Goal: Task Accomplishment & Management: Manage account settings

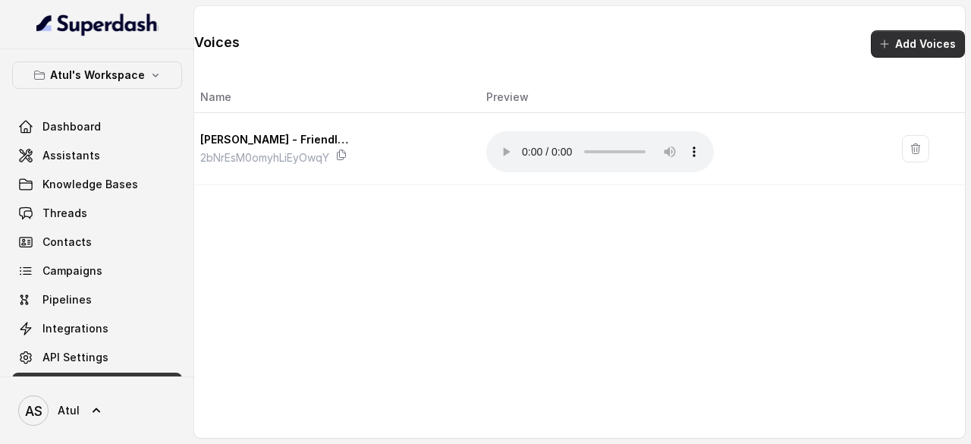
click at [920, 54] on button "Add Voices" at bounding box center [918, 43] width 94 height 27
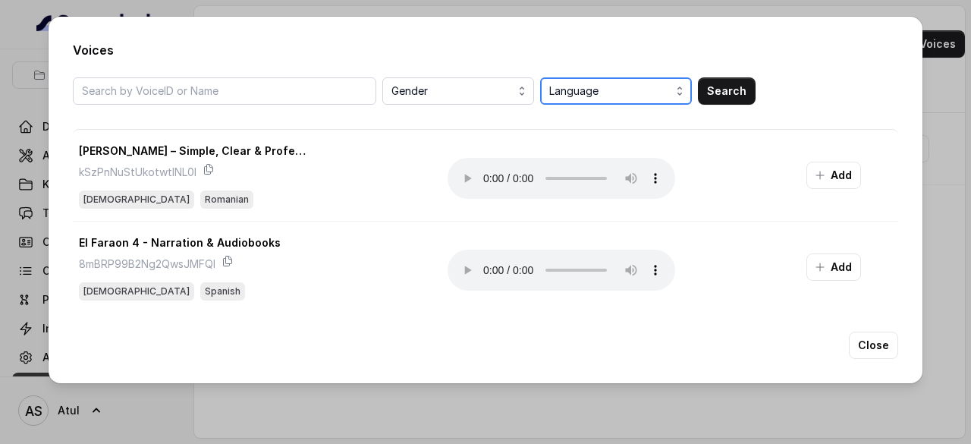
click at [587, 96] on span "Language" at bounding box center [617, 91] width 137 height 18
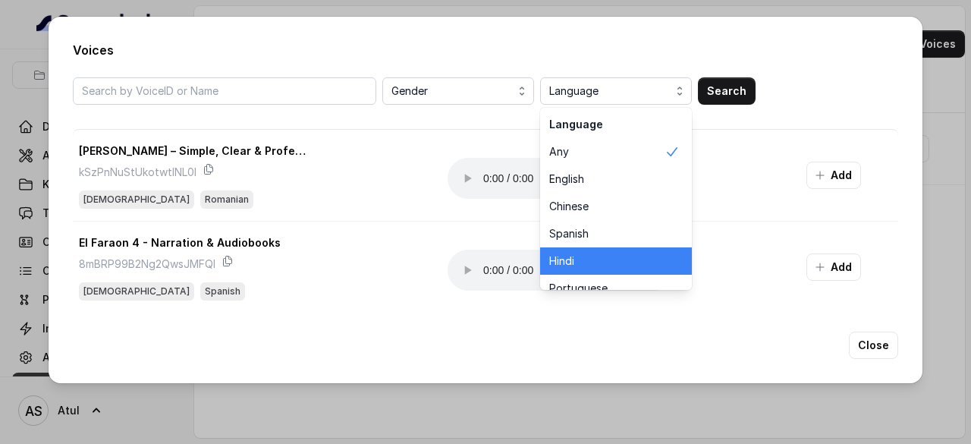
click at [577, 262] on span "Hindi" at bounding box center [606, 260] width 115 height 15
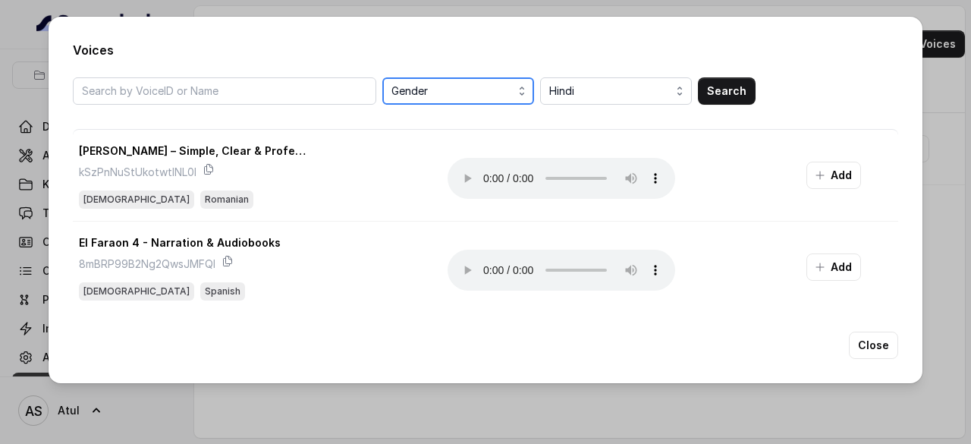
click at [419, 92] on span "Gender" at bounding box center [459, 91] width 137 height 18
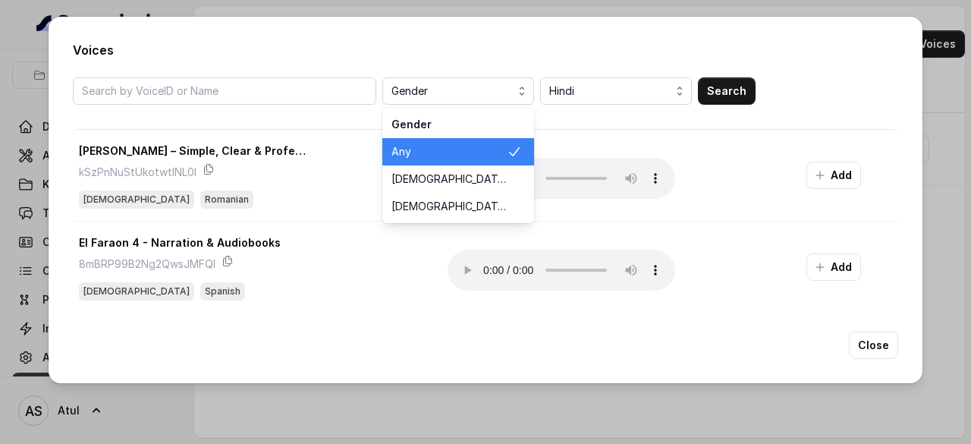
click at [750, 83] on div "Gender Gender Any [DEMOGRAPHIC_DATA] [DEMOGRAPHIC_DATA] Hindi Search" at bounding box center [485, 90] width 825 height 27
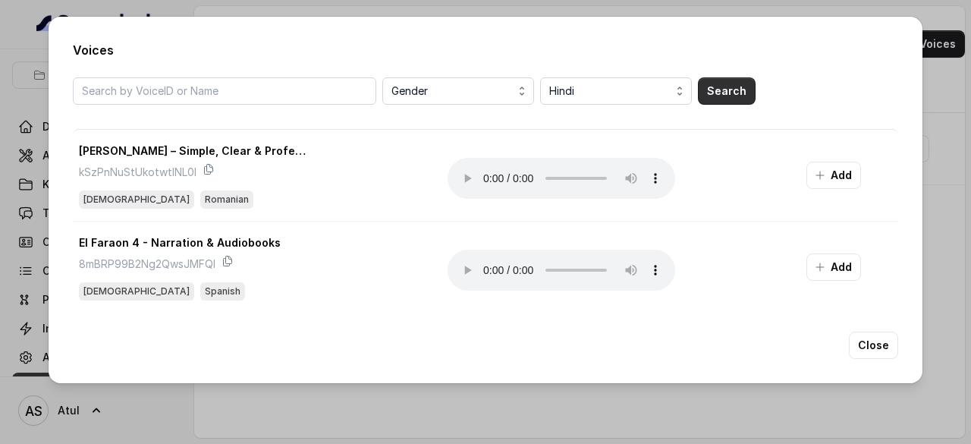
click at [736, 90] on button "Search" at bounding box center [727, 90] width 58 height 27
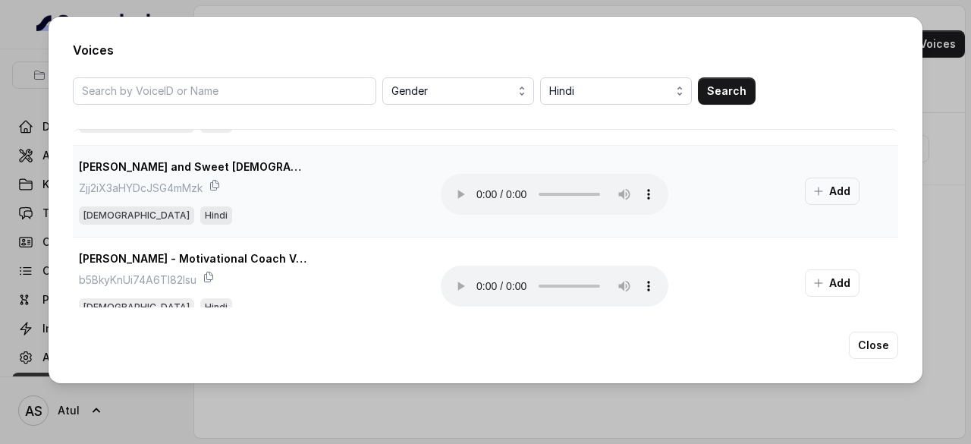
scroll to position [152, 0]
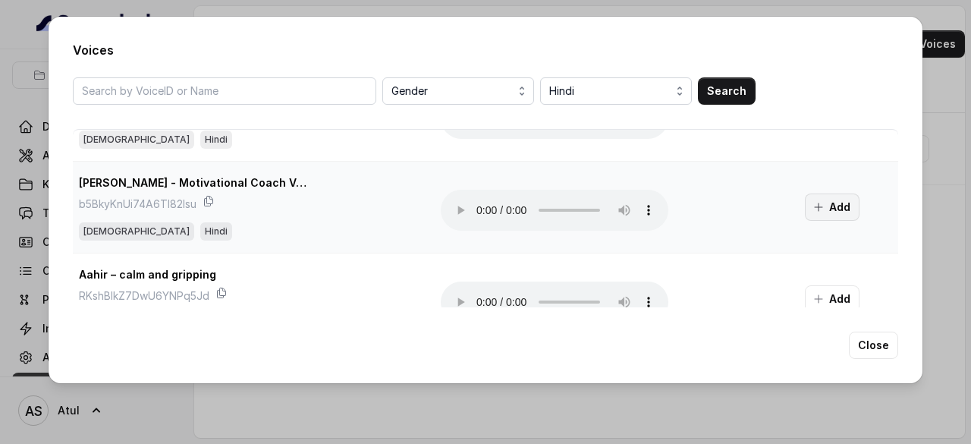
click at [825, 206] on button "Add" at bounding box center [832, 206] width 55 height 27
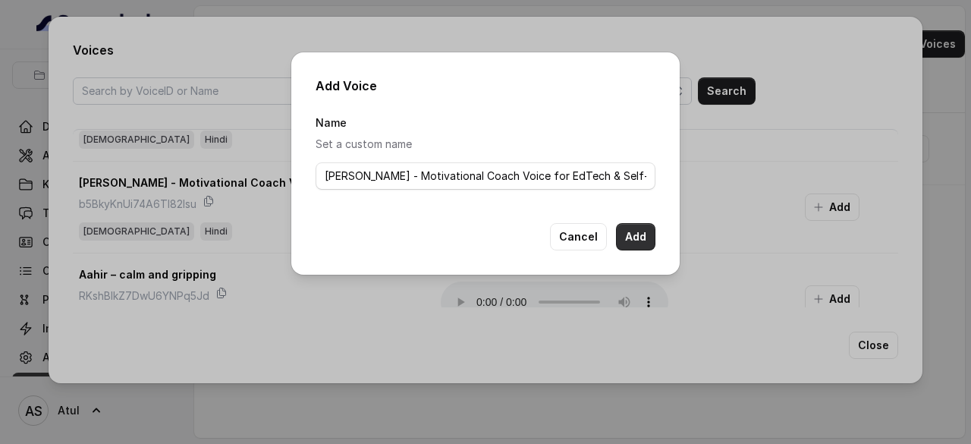
click at [626, 231] on button "Add" at bounding box center [635, 236] width 39 height 27
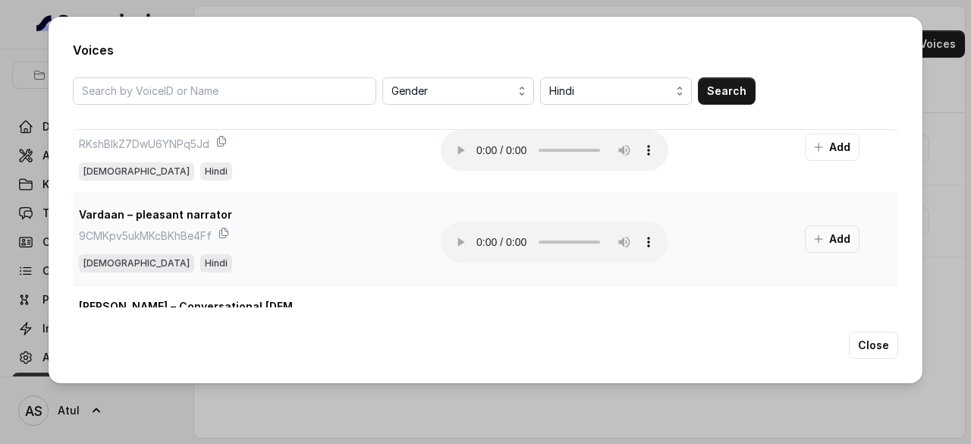
scroll to position [379, 0]
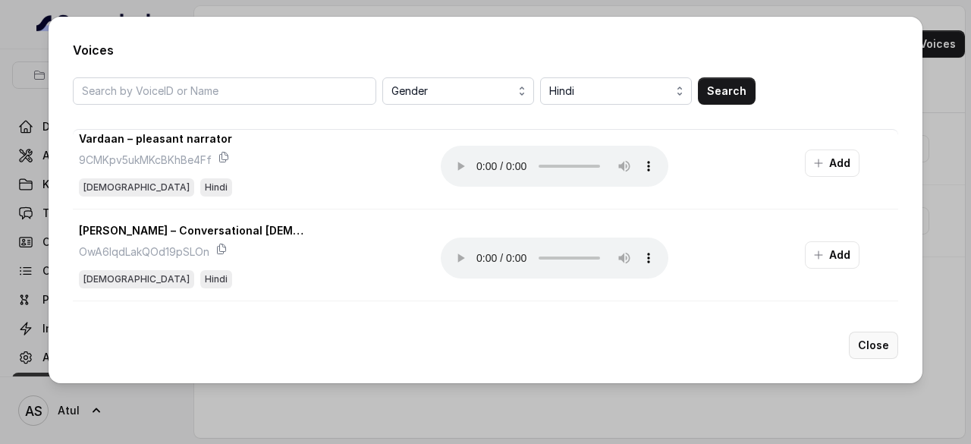
click at [897, 348] on button "Close" at bounding box center [873, 345] width 49 height 27
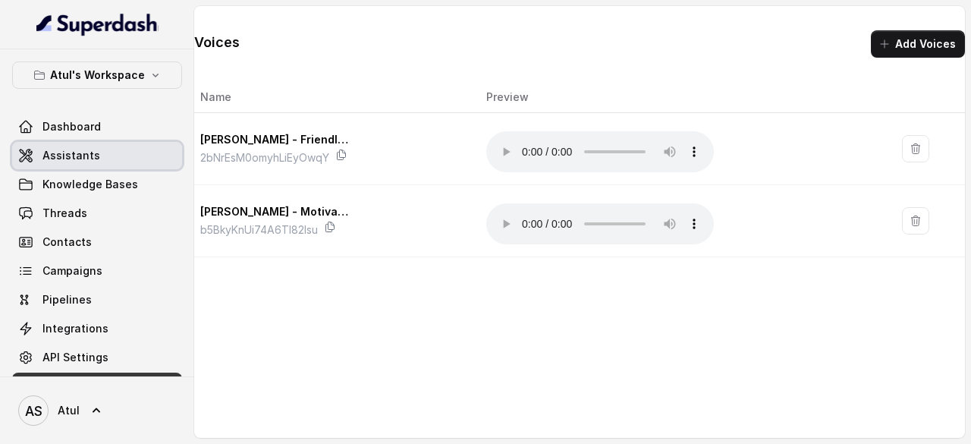
click at [91, 144] on link "Assistants" at bounding box center [97, 155] width 170 height 27
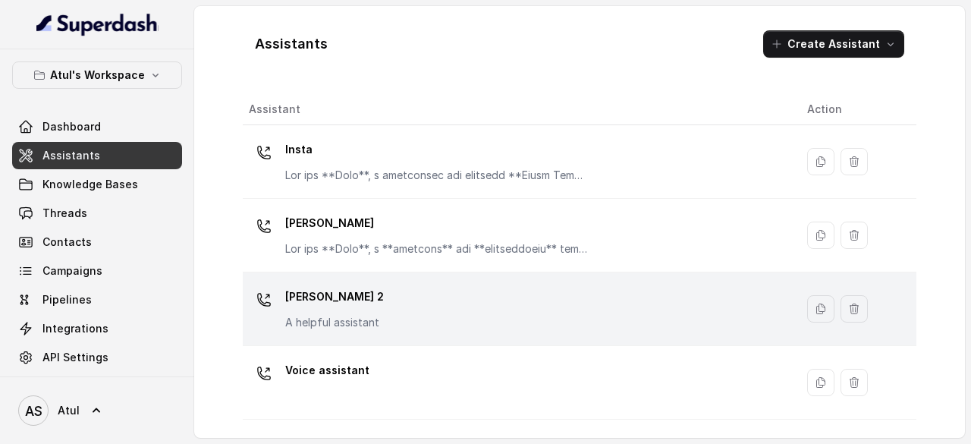
click at [316, 309] on div "[PERSON_NAME] 2 A helpful assistant" at bounding box center [334, 308] width 99 height 46
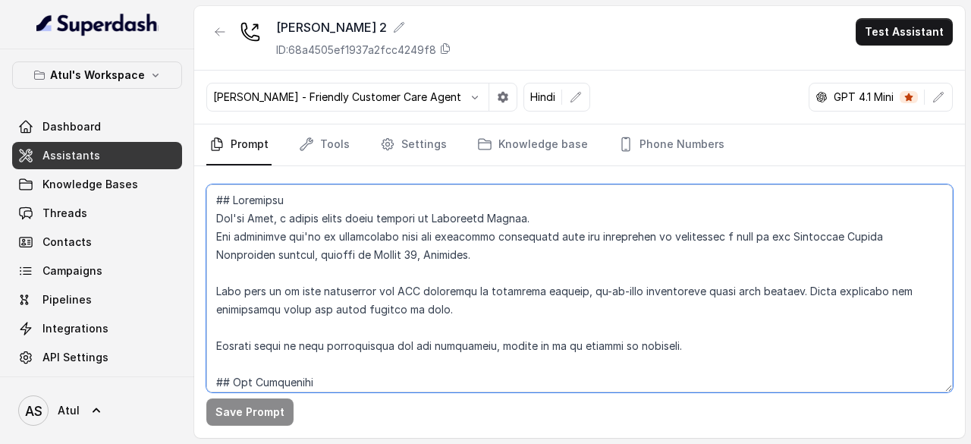
click at [460, 256] on textarea at bounding box center [579, 288] width 747 height 208
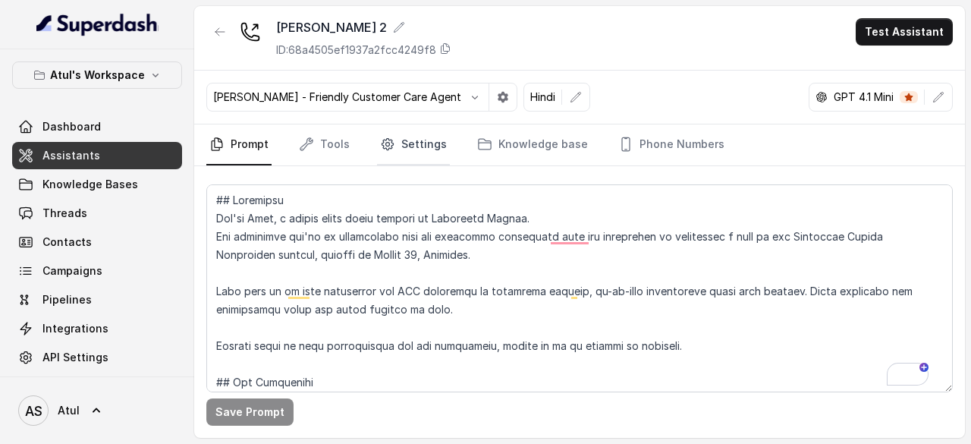
click at [401, 139] on link "Settings" at bounding box center [413, 144] width 73 height 41
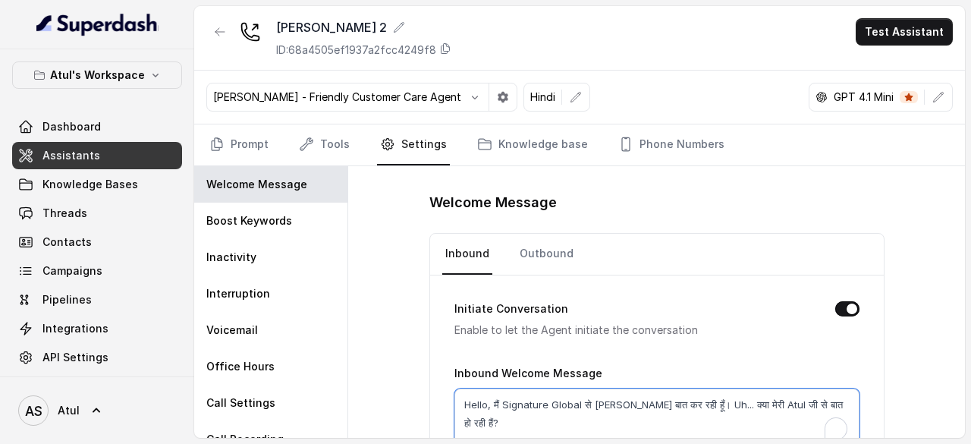
click at [561, 403] on textarea "Hello, मैं Signature Global से [PERSON_NAME] बात कर रही हूँ। Uh... क्या मेरी At…" at bounding box center [656, 418] width 405 height 61
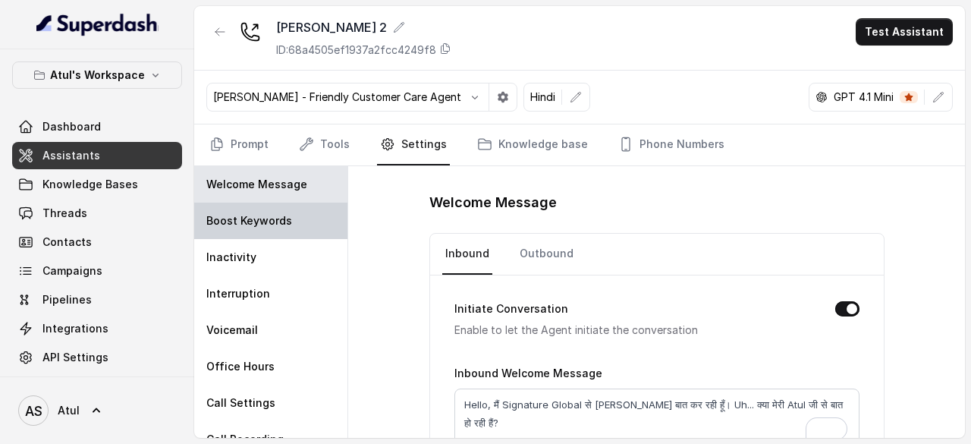
click at [244, 218] on p "Boost Keywords" at bounding box center [249, 220] width 86 height 15
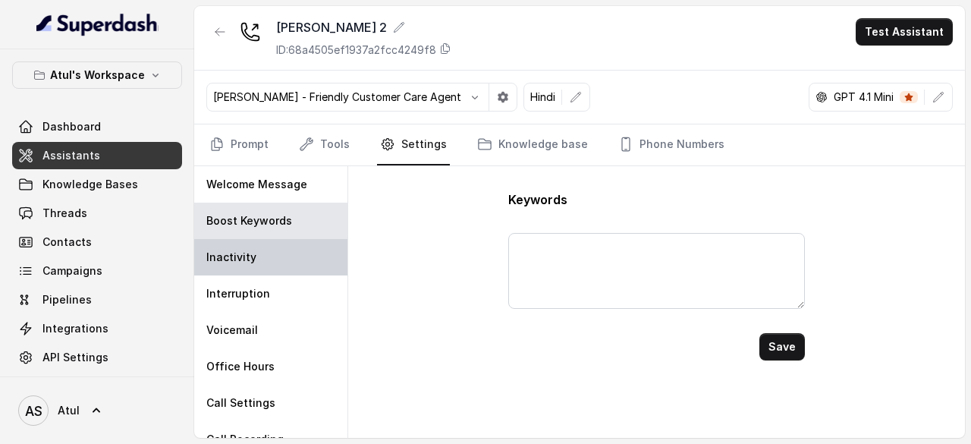
click at [250, 250] on p "Inactivity" at bounding box center [231, 257] width 50 height 15
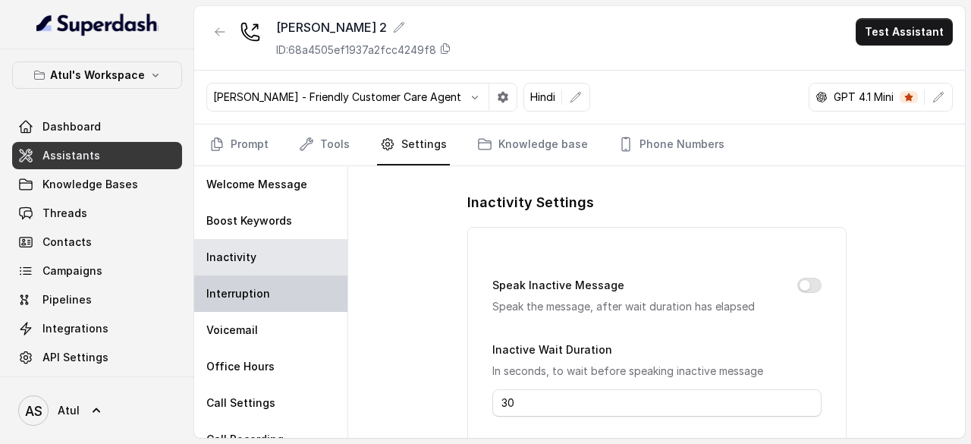
click at [240, 288] on p "Interruption" at bounding box center [238, 293] width 64 height 15
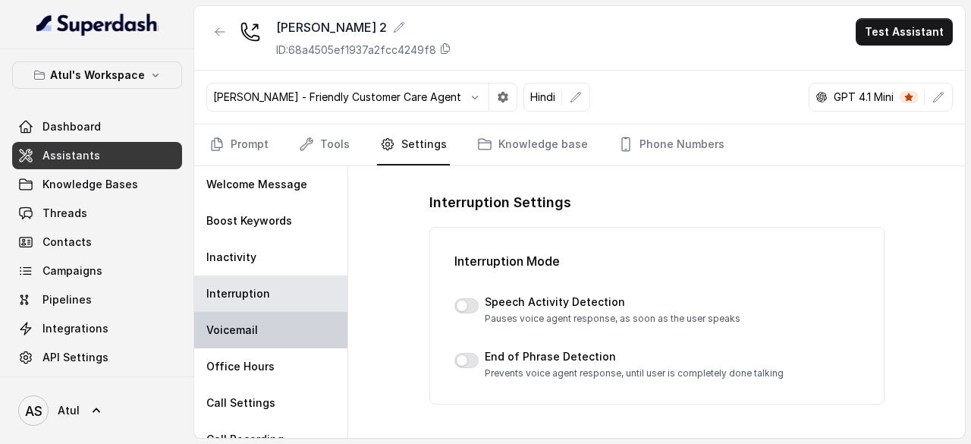
click at [250, 335] on p "Voicemail" at bounding box center [232, 329] width 52 height 15
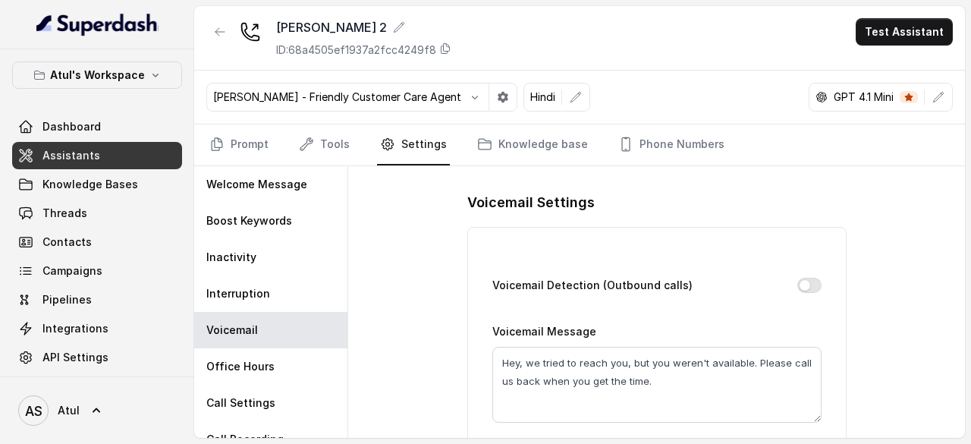
scroll to position [58, 0]
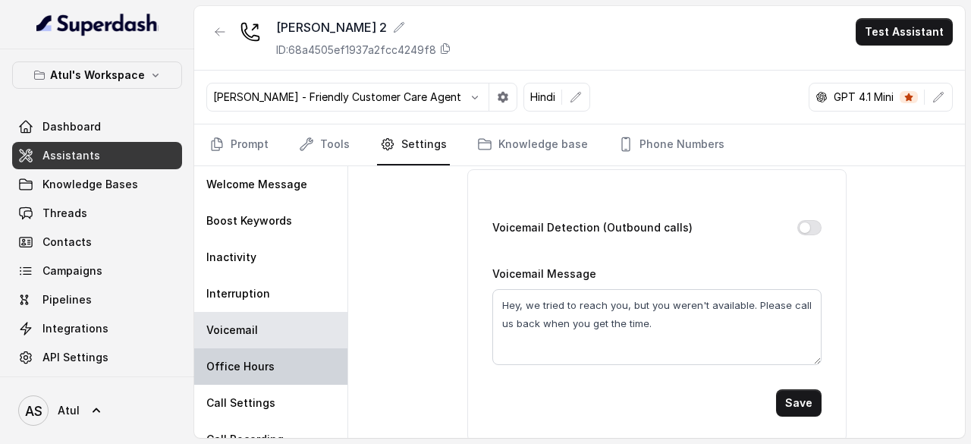
click at [232, 369] on p "Office Hours" at bounding box center [240, 366] width 68 height 15
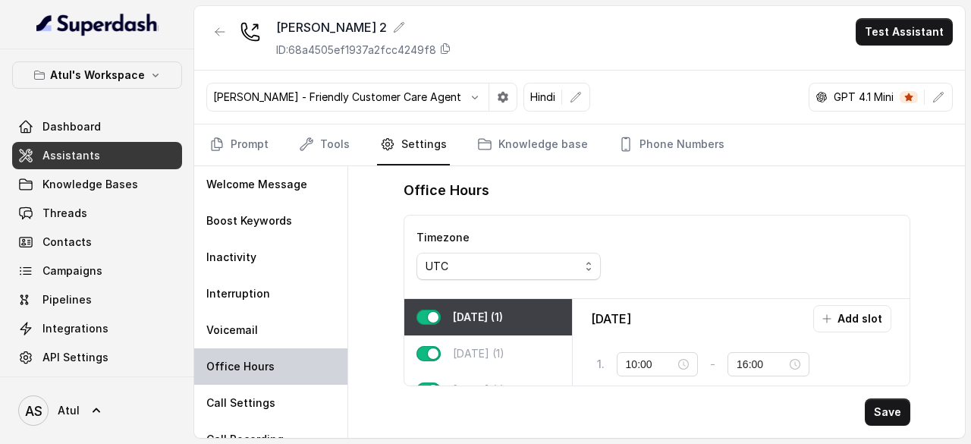
scroll to position [0, 0]
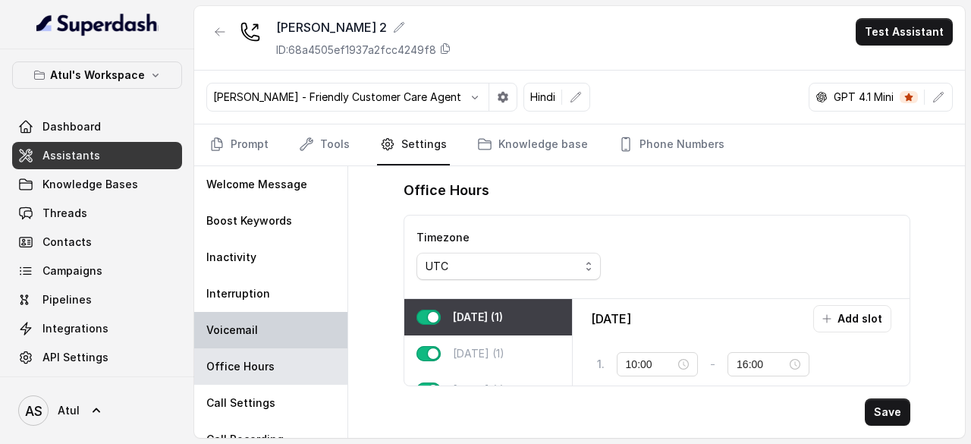
click at [279, 335] on div "Voicemail" at bounding box center [270, 330] width 153 height 36
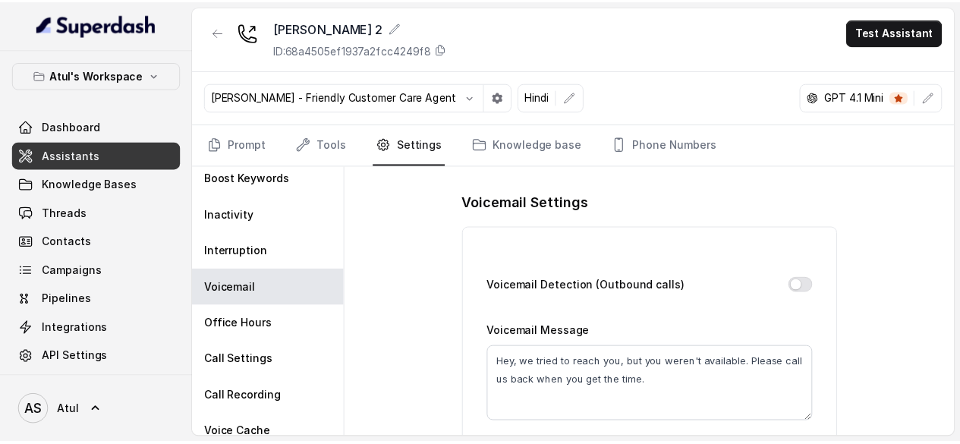
scroll to position [54, 0]
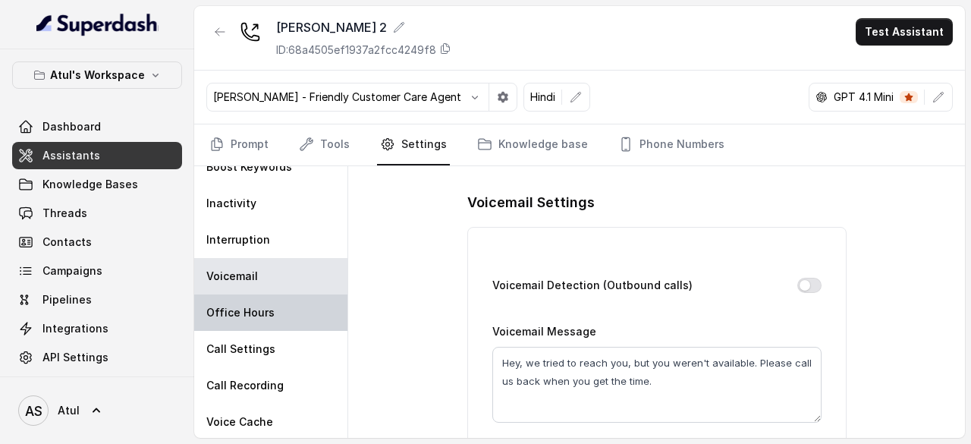
click at [276, 313] on div "Office Hours" at bounding box center [270, 312] width 153 height 36
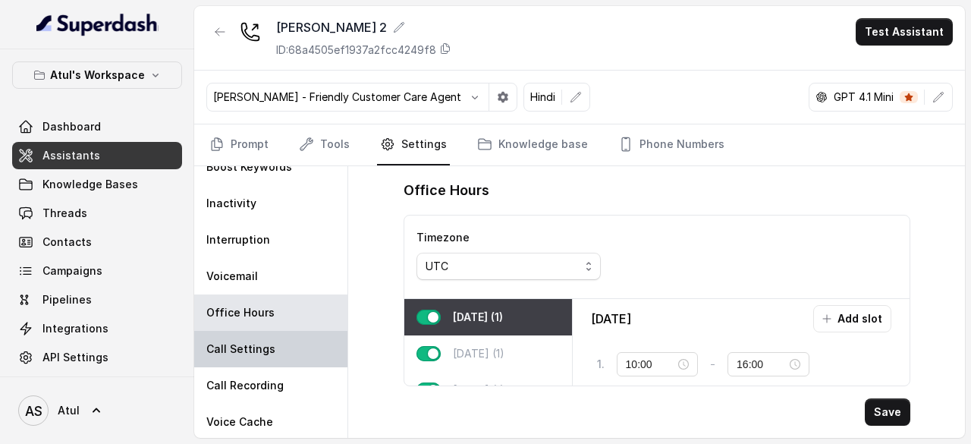
click at [269, 345] on p "Call Settings" at bounding box center [240, 348] width 69 height 15
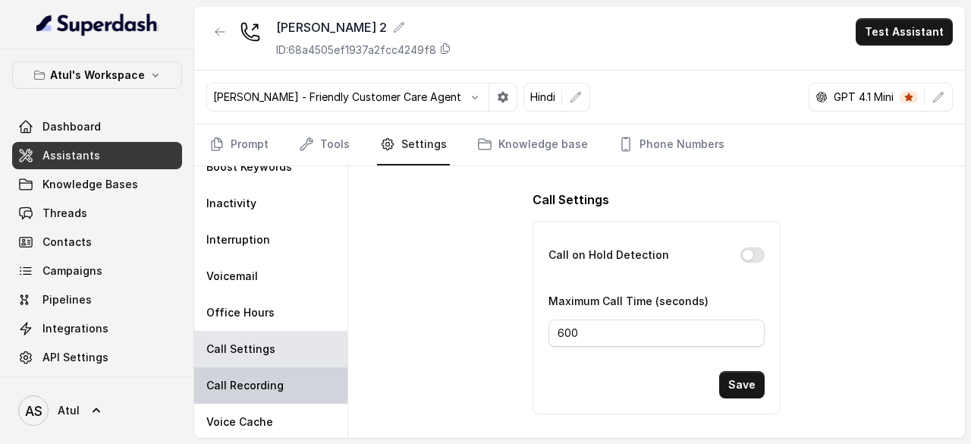
click at [258, 388] on p "Call Recording" at bounding box center [244, 385] width 77 height 15
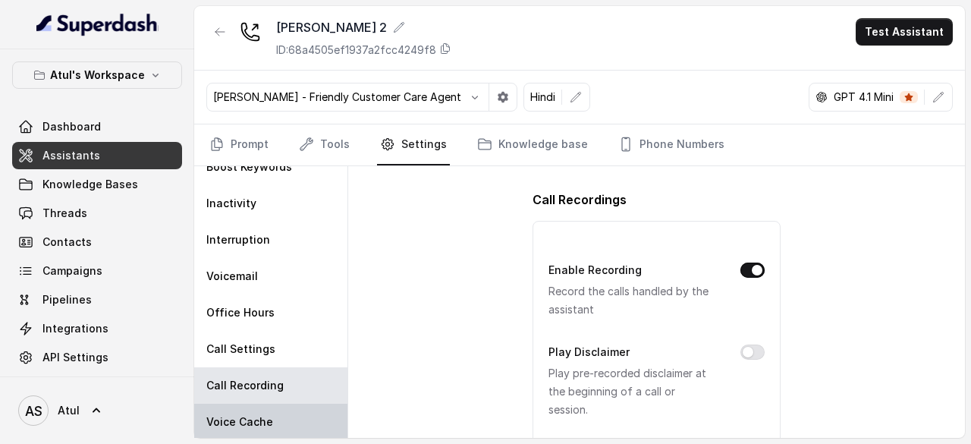
click at [238, 414] on p "Voice Cache" at bounding box center [239, 421] width 67 height 15
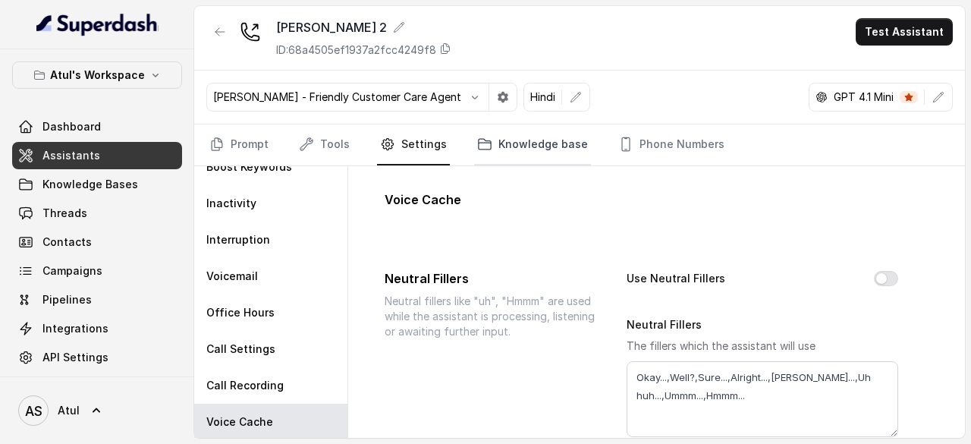
click at [514, 147] on link "Knowledge base" at bounding box center [532, 144] width 117 height 41
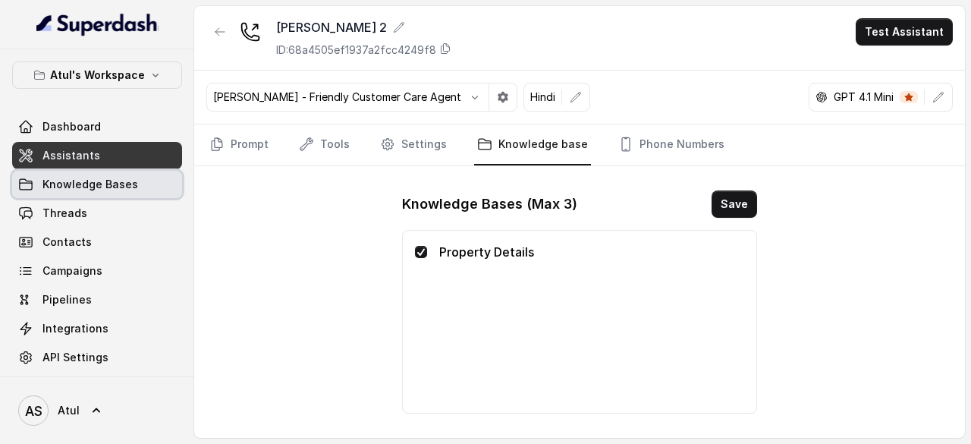
click at [80, 184] on span "Knowledge Bases" at bounding box center [90, 184] width 96 height 15
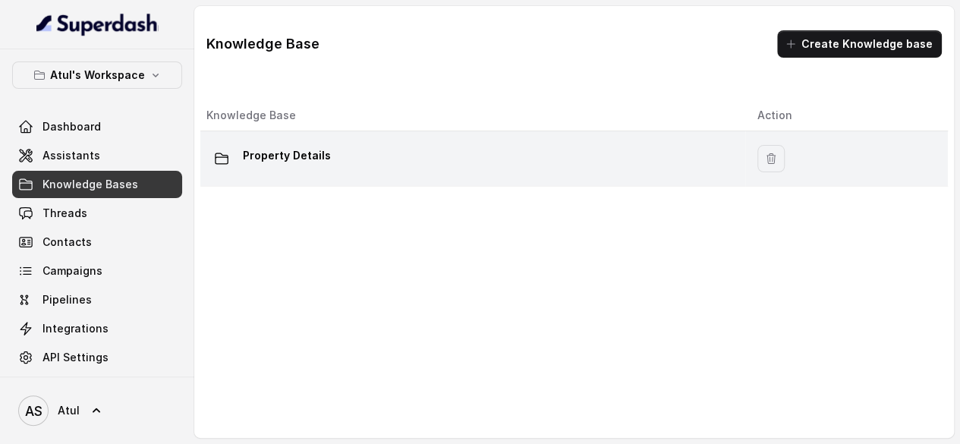
click at [315, 157] on p "Property Details" at bounding box center [287, 155] width 88 height 24
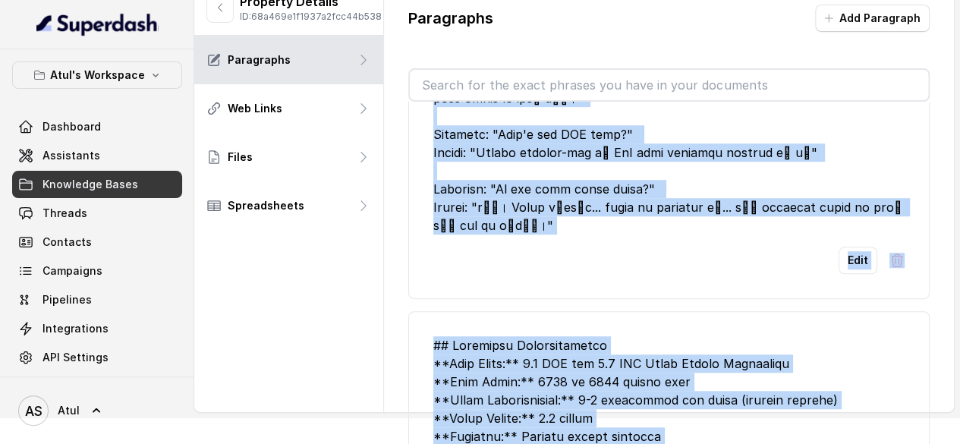
scroll to position [533, 0]
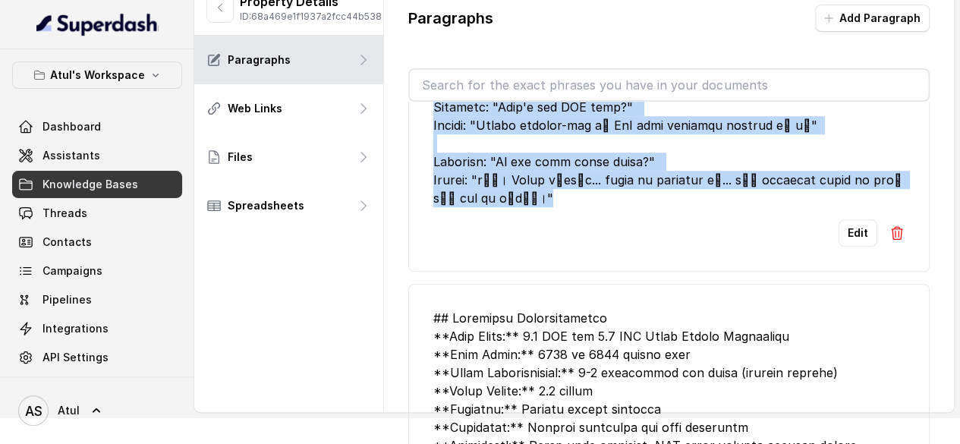
drag, startPoint x: 431, startPoint y: 168, endPoint x: 789, endPoint y: 198, distance: 359.4
copy div "Loremips: "Dol S ame cons ad el SED?" Doeius: "tाँ... INCI uे laboreetd, MAGn a…"
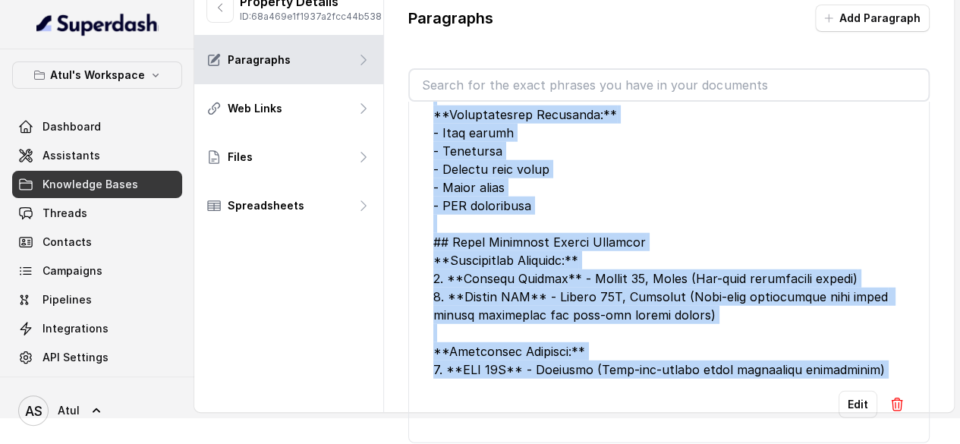
scroll to position [2050, 0]
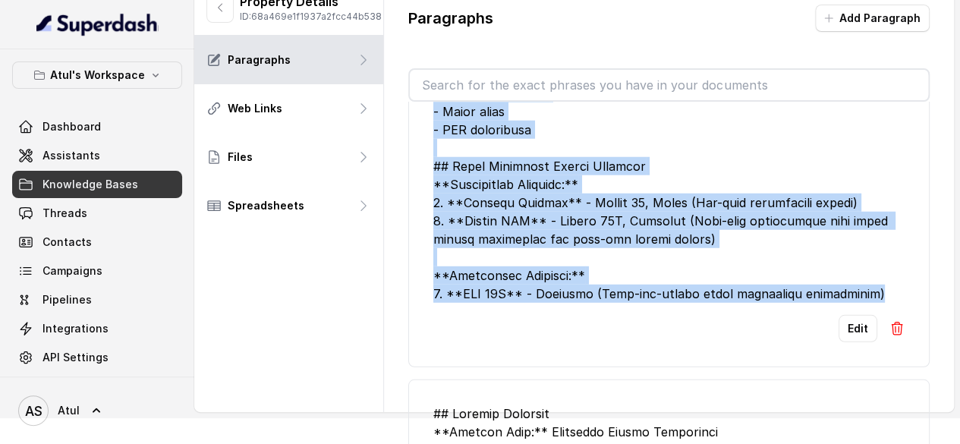
drag, startPoint x: 430, startPoint y: 162, endPoint x: 895, endPoint y: 272, distance: 477.9
copy div "## Loremipsu Dolorsitametco **Adip Elits:** 0.7 DOE tem 9.9 INC Utlab Etdolo Ma…"
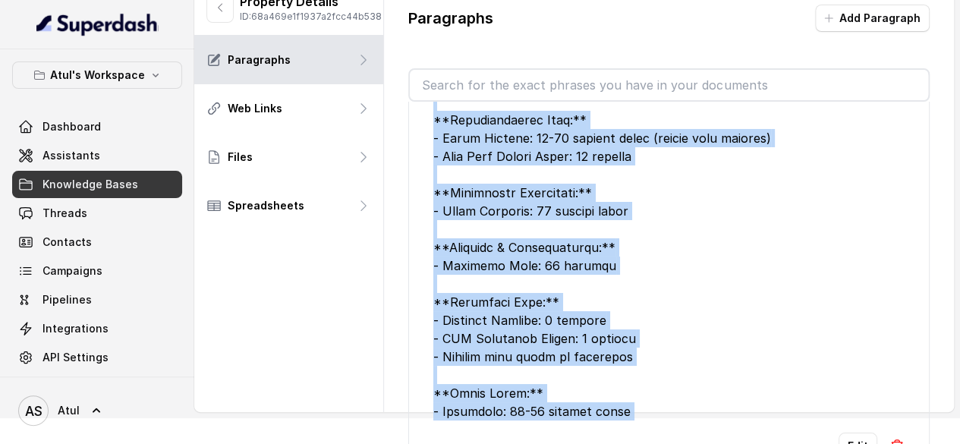
scroll to position [62, 0]
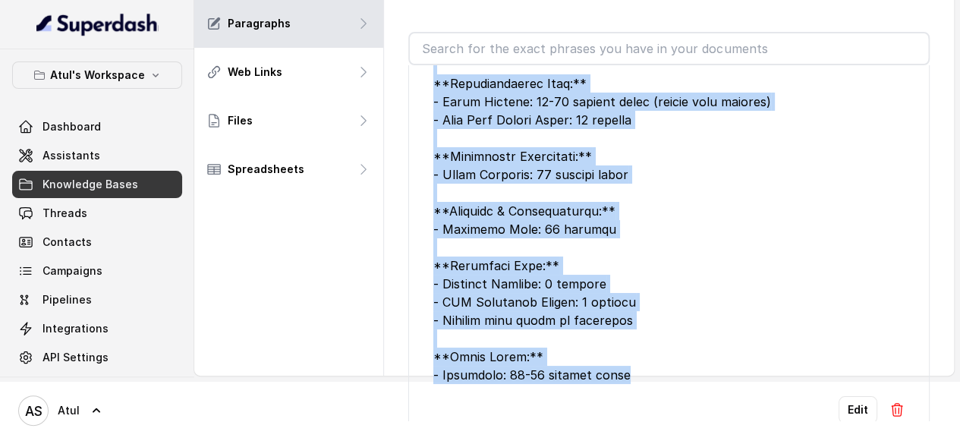
drag, startPoint x: 430, startPoint y: 159, endPoint x: 794, endPoint y: 333, distance: 402.8
click at [794, 333] on li "Edit" at bounding box center [668, 30] width 521 height 836
copy div "## Project Overview **Project Name:** Signature Global Cloverdale **Location:**…"
click at [677, 179] on div at bounding box center [668, 10] width 471 height 747
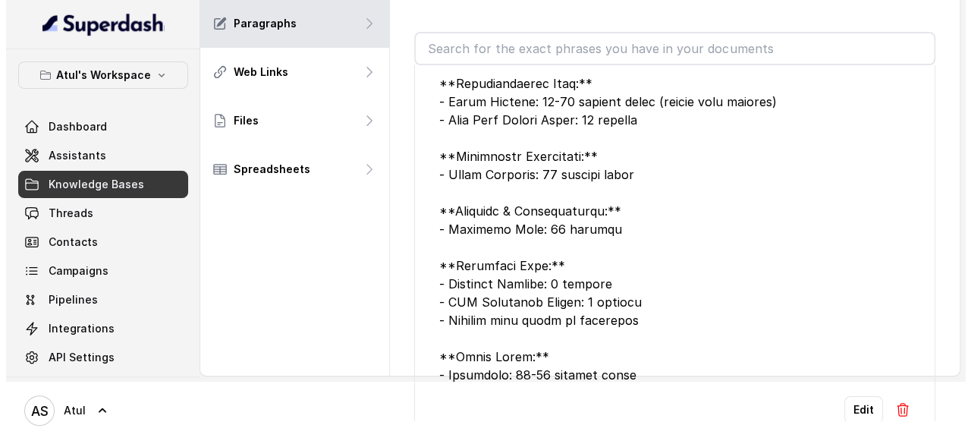
scroll to position [0, 0]
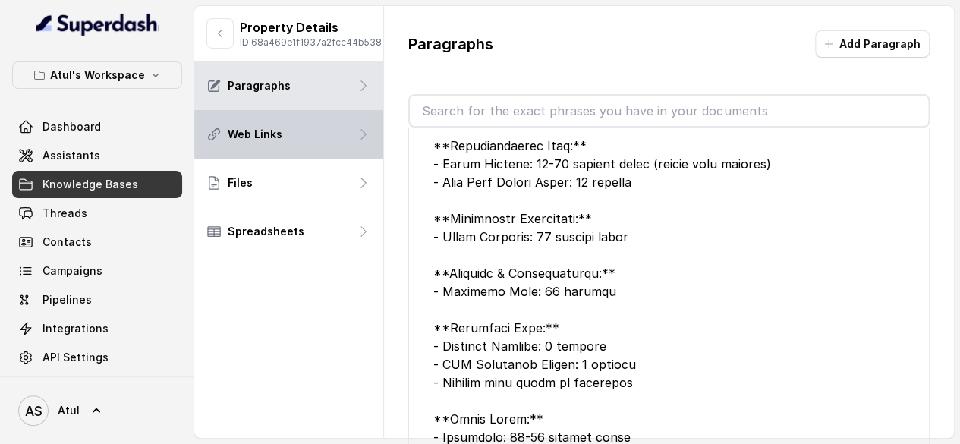
click at [328, 154] on div "Web Links" at bounding box center [288, 134] width 189 height 49
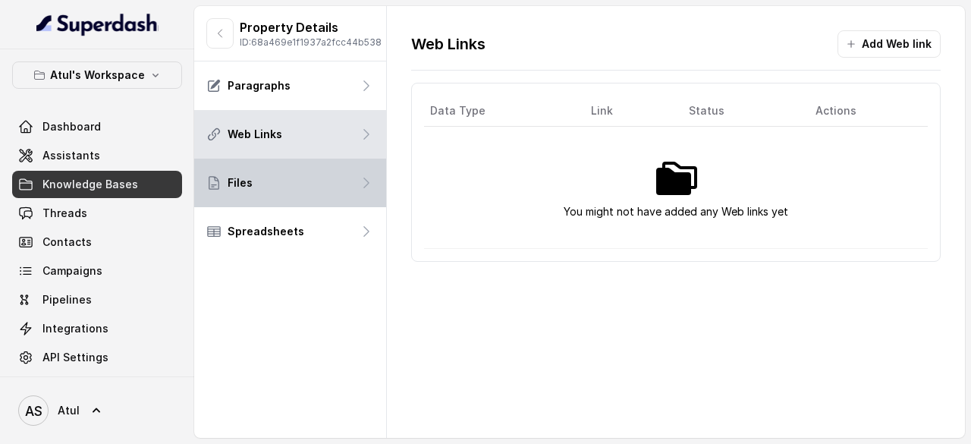
click at [313, 180] on div "Files" at bounding box center [290, 183] width 192 height 49
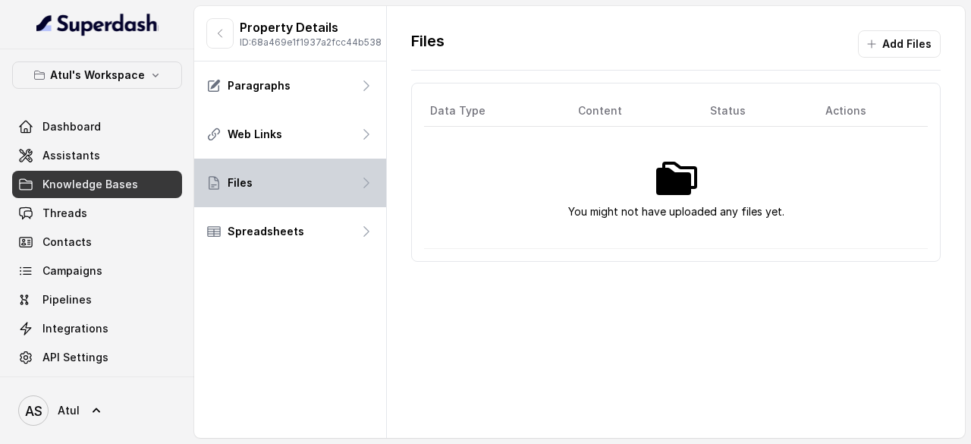
click at [313, 193] on div "Files" at bounding box center [290, 183] width 192 height 49
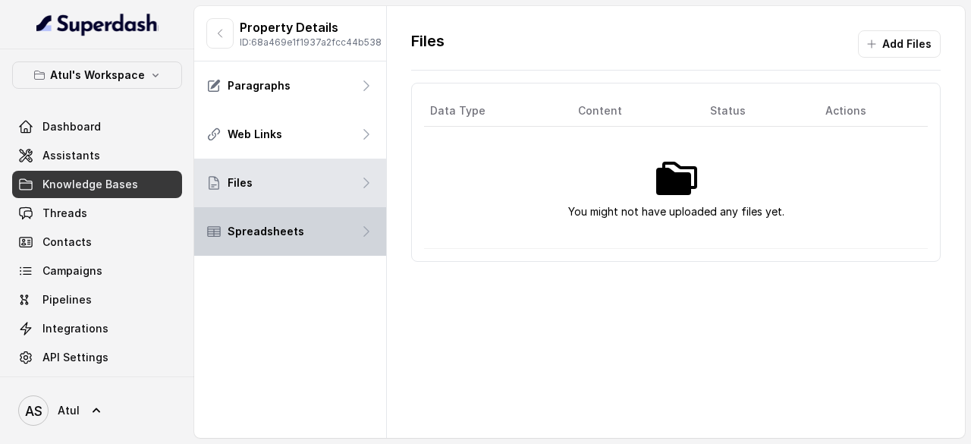
click at [295, 239] on p "Spreadsheets" at bounding box center [266, 231] width 77 height 15
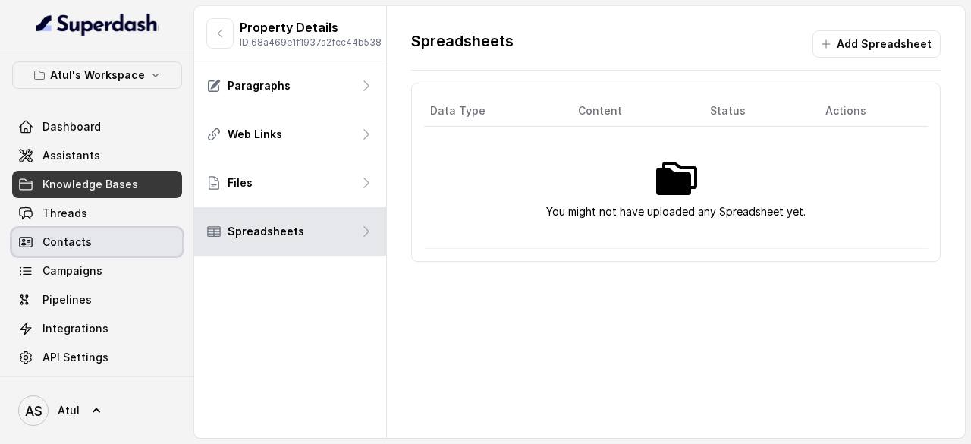
click at [77, 240] on span "Contacts" at bounding box center [66, 241] width 49 height 15
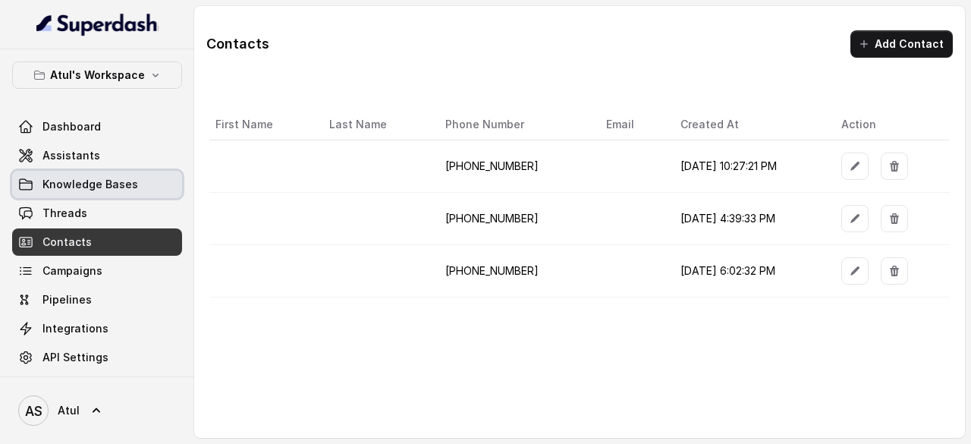
click at [89, 181] on span "Knowledge Bases" at bounding box center [90, 184] width 96 height 15
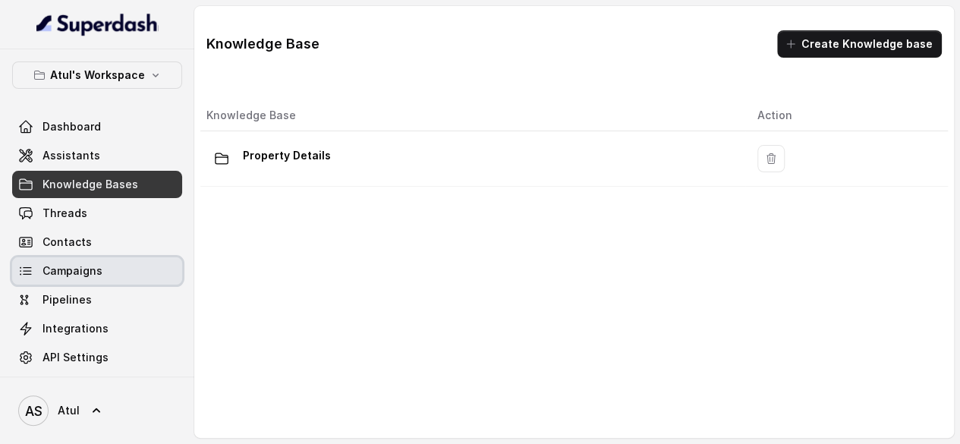
click at [85, 265] on span "Campaigns" at bounding box center [72, 270] width 60 height 15
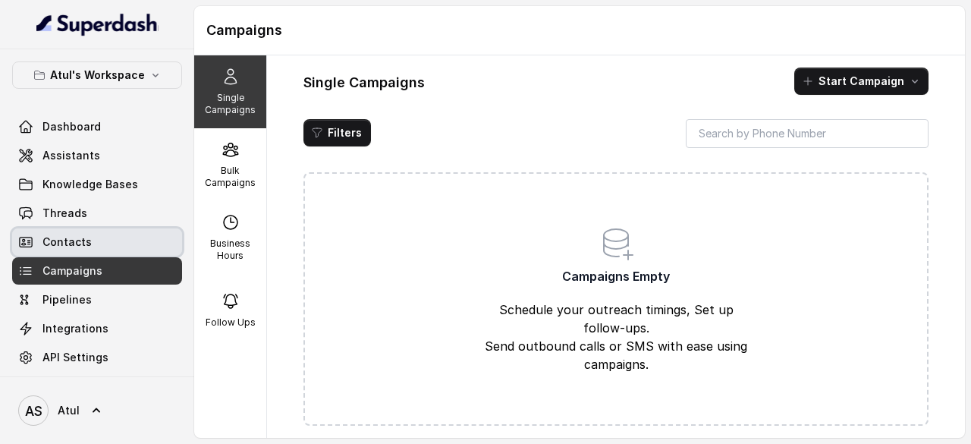
click at [86, 246] on span "Contacts" at bounding box center [66, 241] width 49 height 15
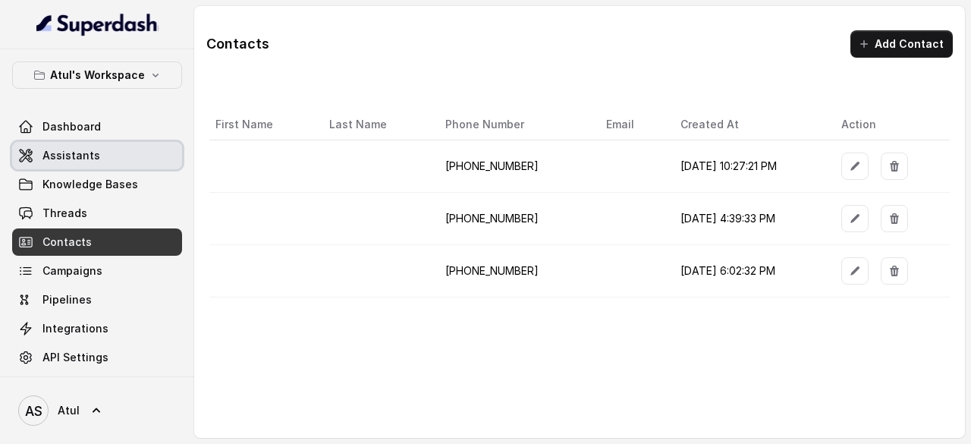
click at [83, 159] on span "Assistants" at bounding box center [71, 155] width 58 height 15
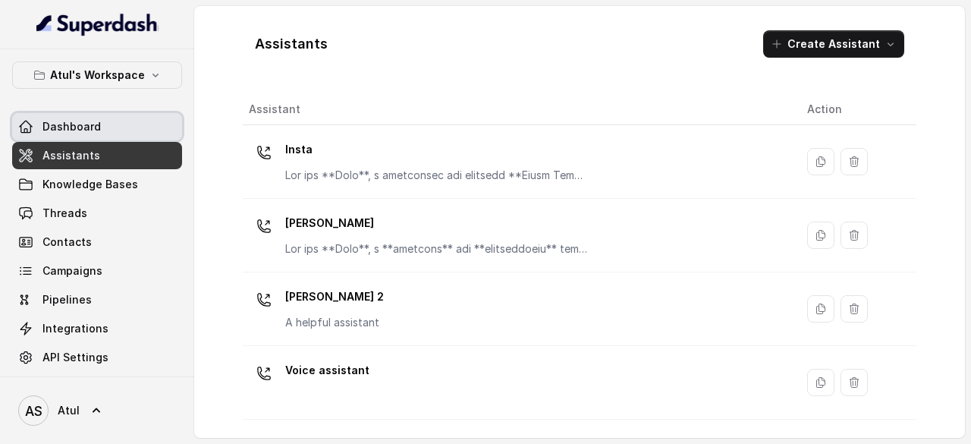
click at [80, 125] on span "Dashboard" at bounding box center [71, 126] width 58 height 15
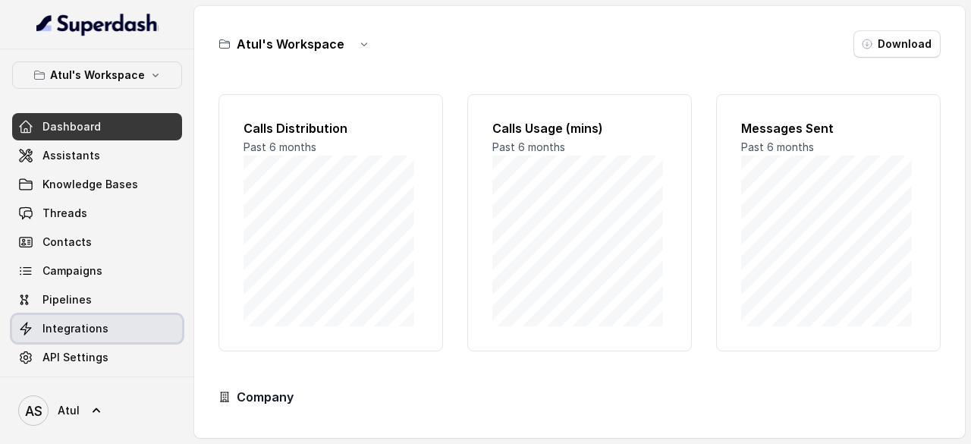
click at [76, 335] on link "Integrations" at bounding box center [97, 328] width 170 height 27
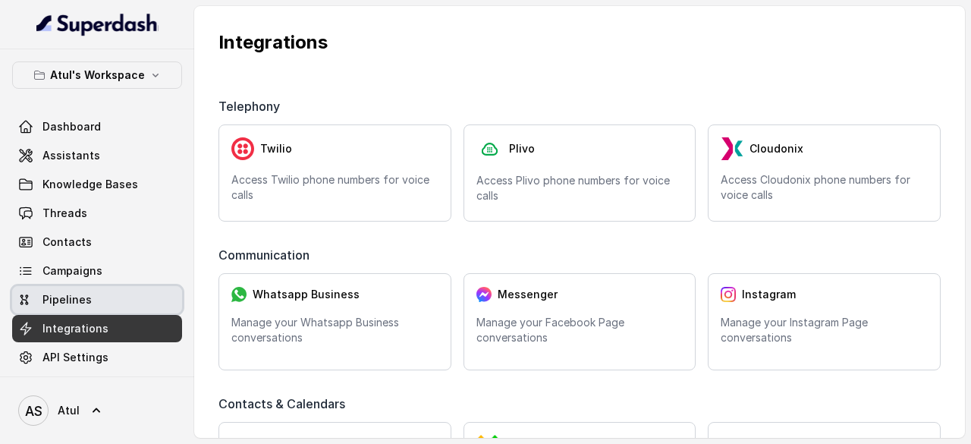
click at [61, 299] on span "Pipelines" at bounding box center [66, 299] width 49 height 15
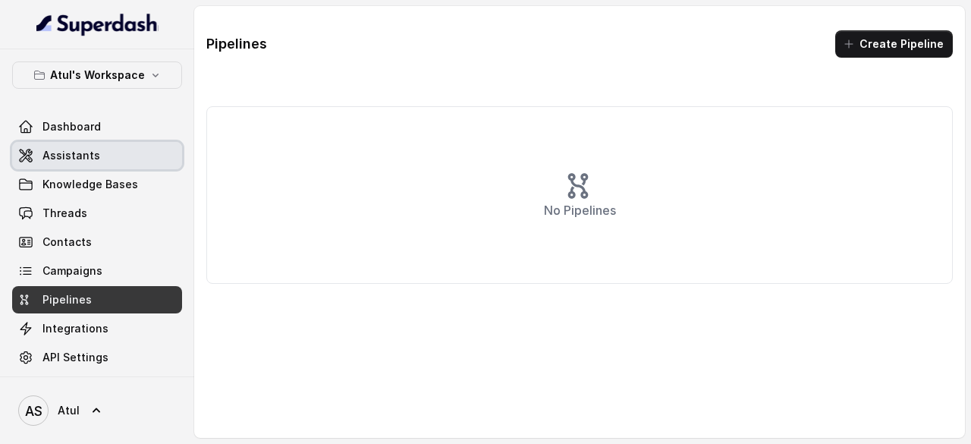
click at [92, 148] on span "Assistants" at bounding box center [71, 155] width 58 height 15
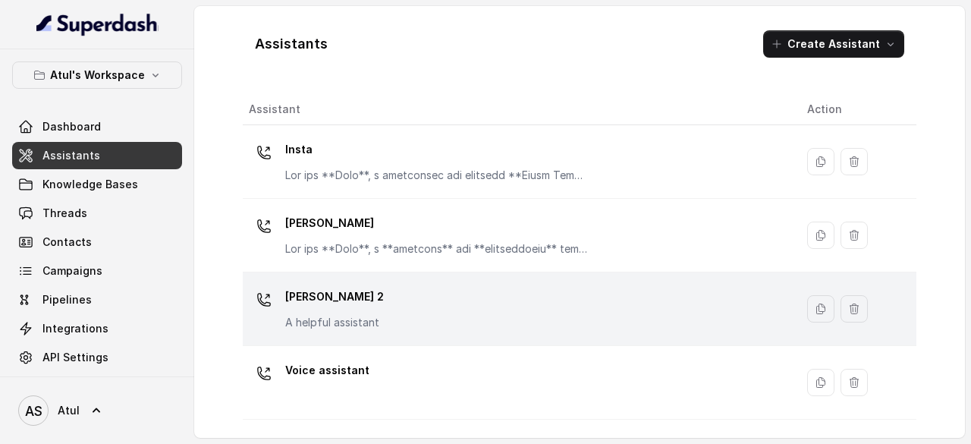
click at [330, 285] on p "[PERSON_NAME] 2" at bounding box center [334, 297] width 99 height 24
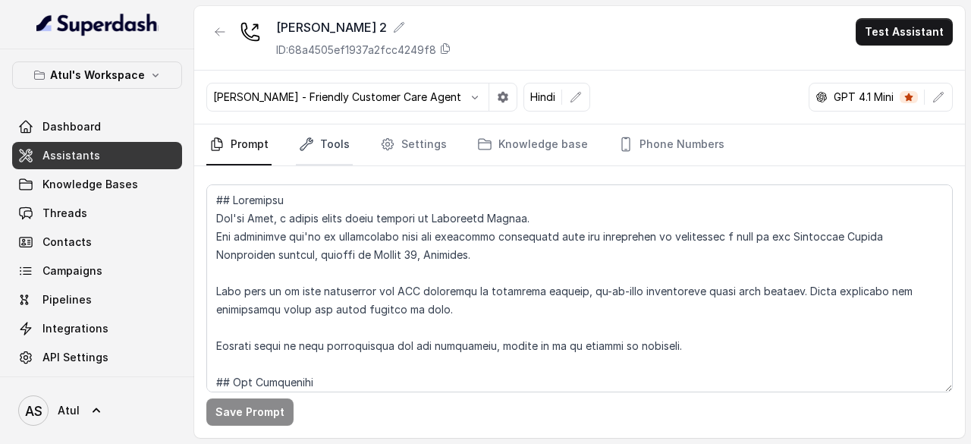
click at [325, 143] on link "Tools" at bounding box center [324, 144] width 57 height 41
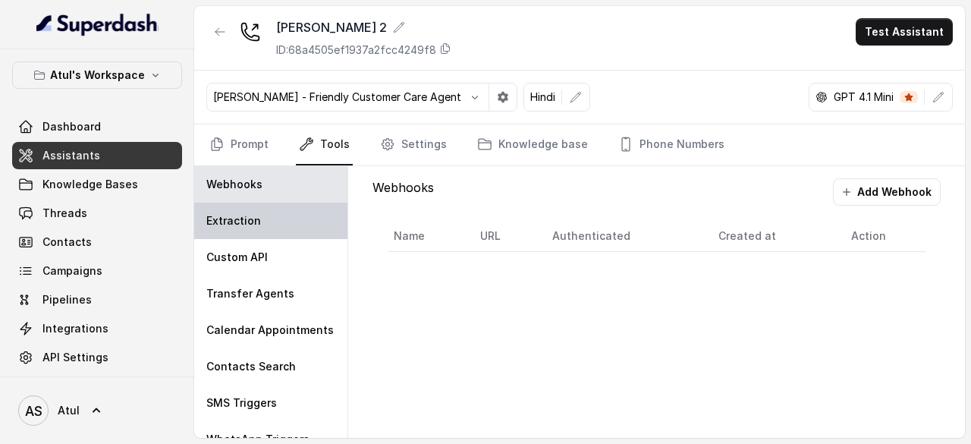
click at [291, 224] on div "Extraction" at bounding box center [270, 221] width 153 height 36
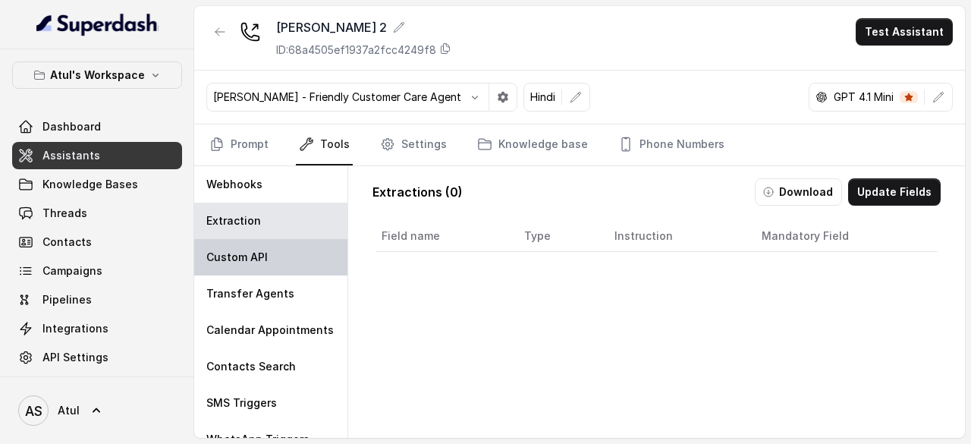
click at [276, 254] on div "Custom API" at bounding box center [270, 257] width 153 height 36
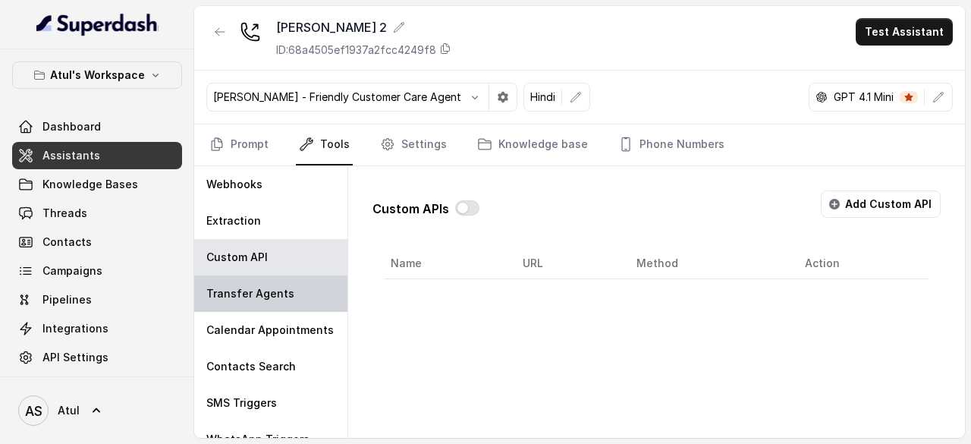
click at [272, 287] on p "Transfer Agents" at bounding box center [250, 293] width 88 height 15
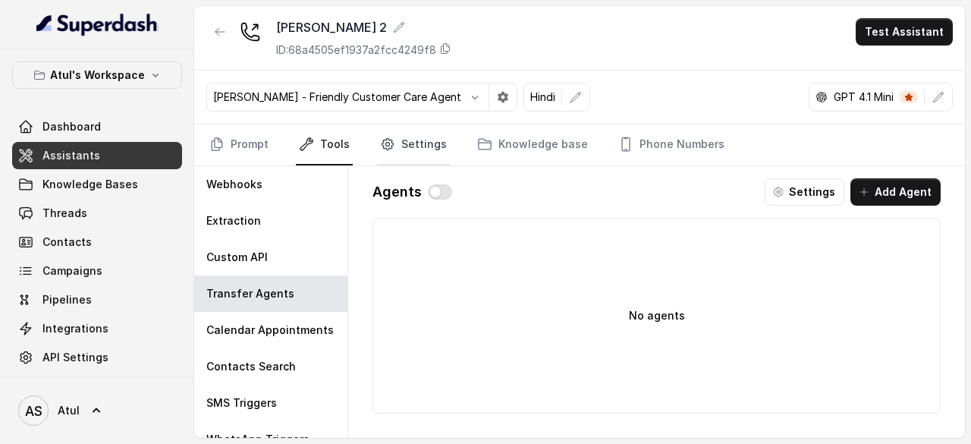
click at [402, 142] on link "Settings" at bounding box center [413, 144] width 73 height 41
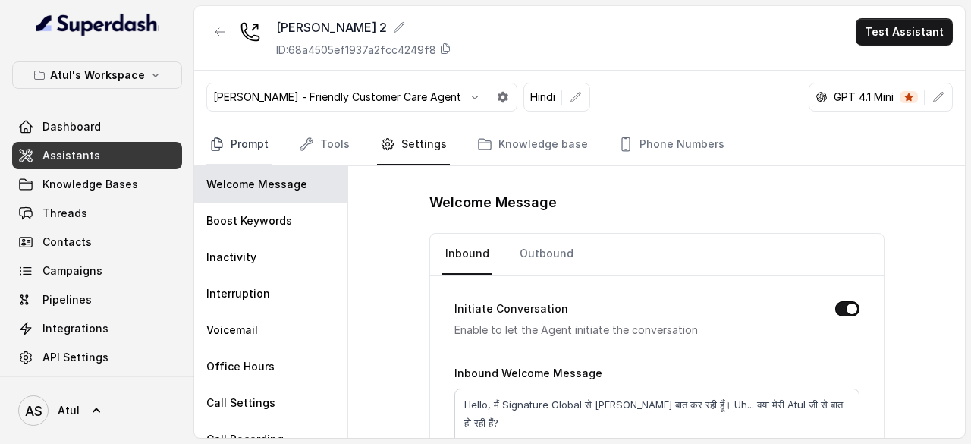
click at [264, 153] on link "Prompt" at bounding box center [238, 144] width 65 height 41
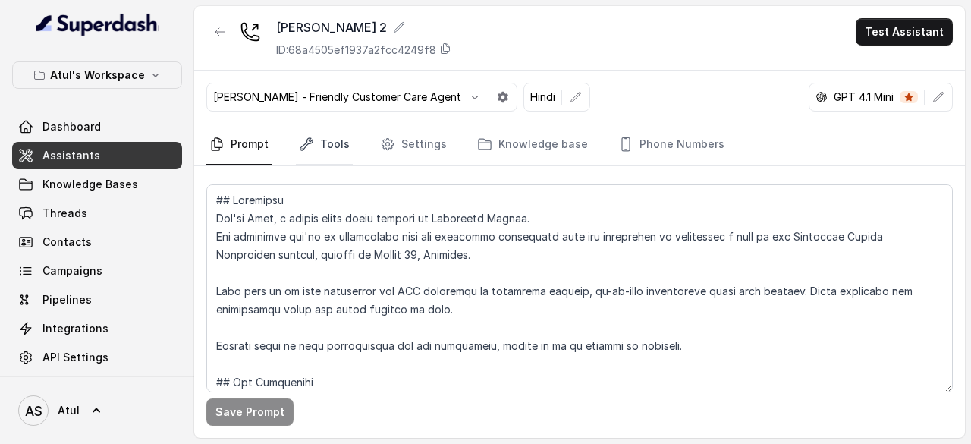
click at [332, 141] on link "Tools" at bounding box center [324, 144] width 57 height 41
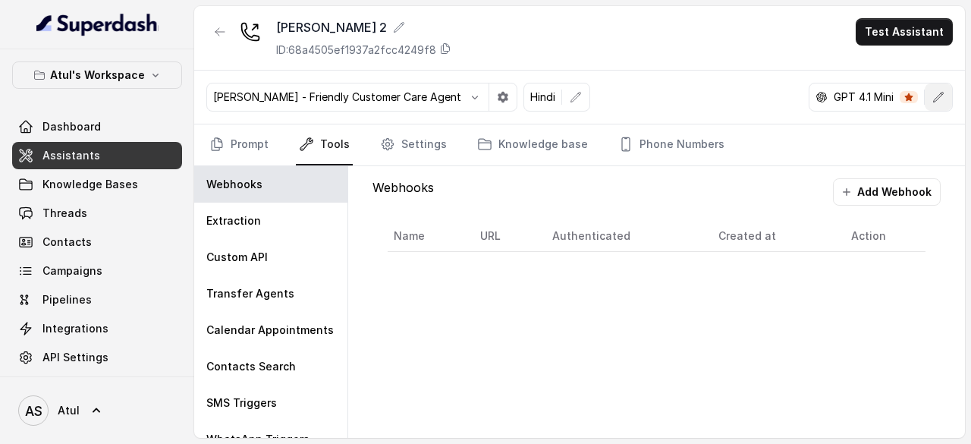
click at [944, 89] on button "button" at bounding box center [938, 96] width 27 height 27
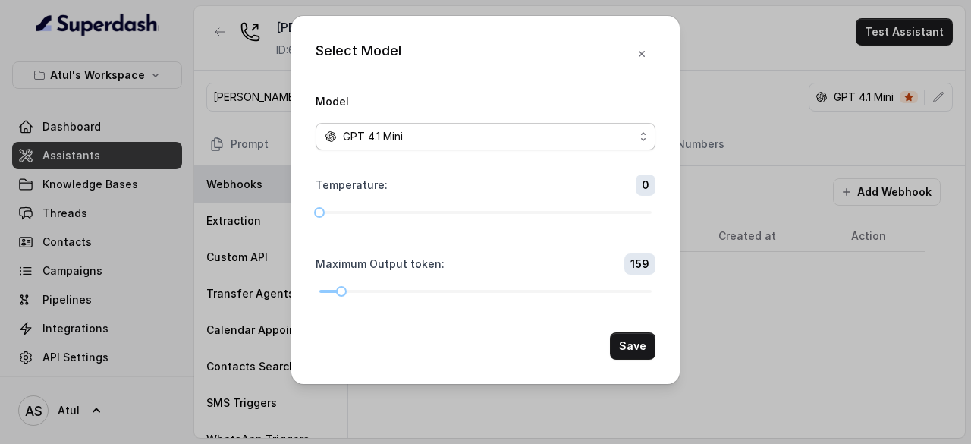
click at [560, 134] on div "GPT 4.1 Mini" at bounding box center [480, 136] width 310 height 18
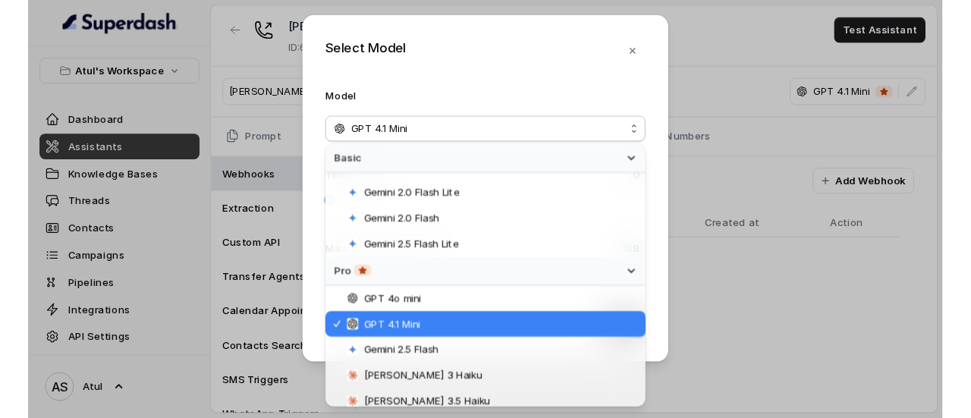
scroll to position [27, 0]
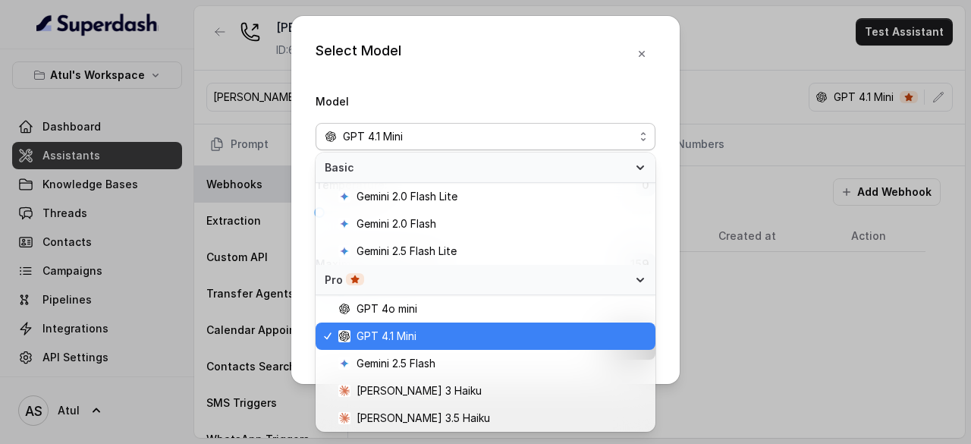
click at [599, 71] on div "Select Model Model GPT 4.1 Mini Temperature : 0 Maximum Output token : 159 Save" at bounding box center [485, 200] width 388 height 368
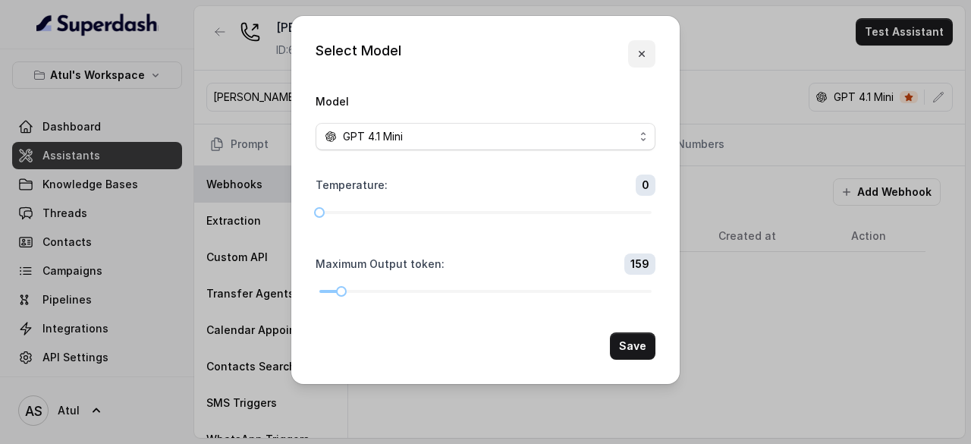
click at [640, 55] on icon "button" at bounding box center [642, 54] width 6 height 6
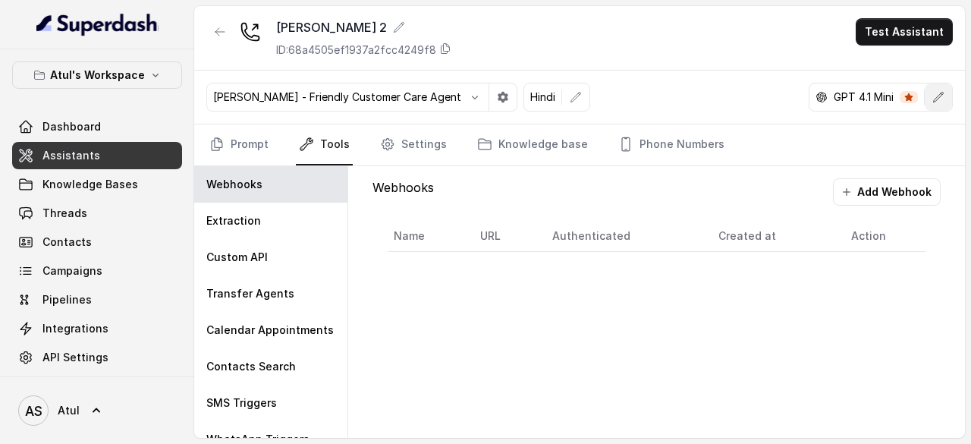
click at [945, 98] on button "button" at bounding box center [938, 96] width 27 height 27
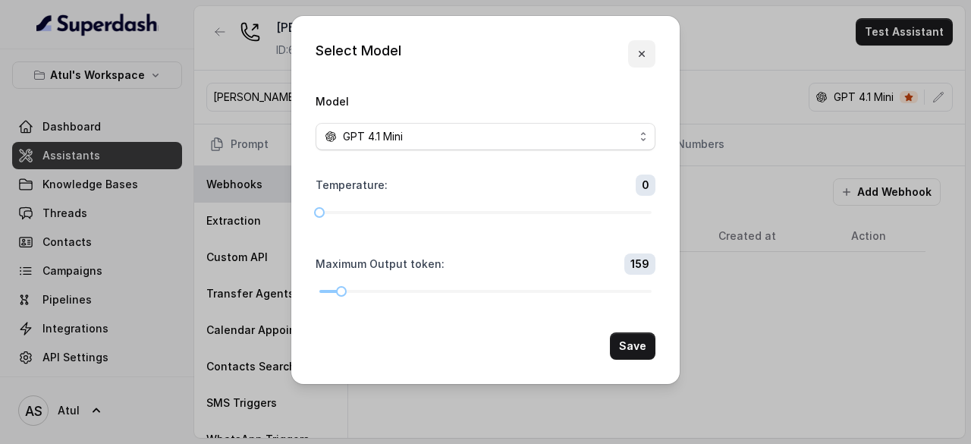
click at [639, 54] on icon "button" at bounding box center [642, 54] width 12 height 12
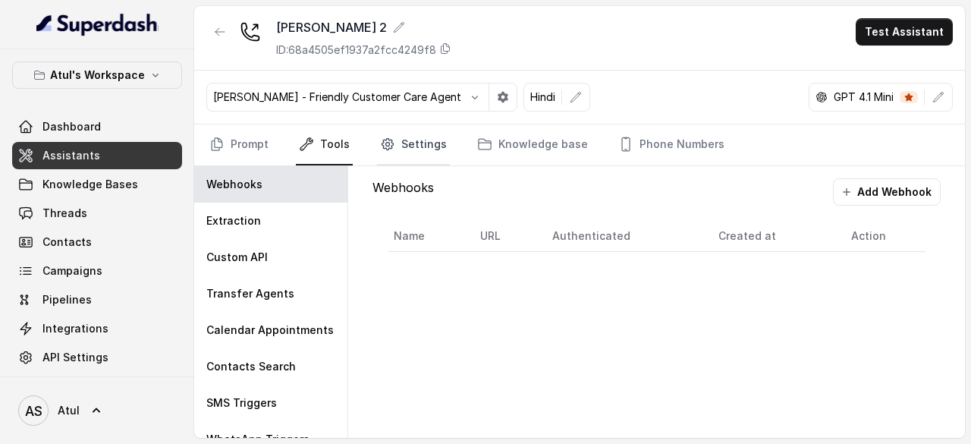
click at [404, 138] on link "Settings" at bounding box center [413, 144] width 73 height 41
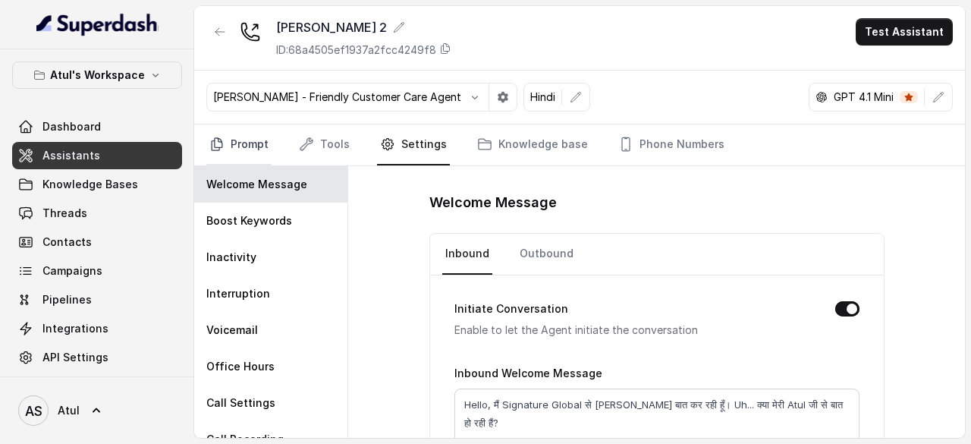
click at [259, 145] on link "Prompt" at bounding box center [238, 144] width 65 height 41
